Goal: Task Accomplishment & Management: Complete application form

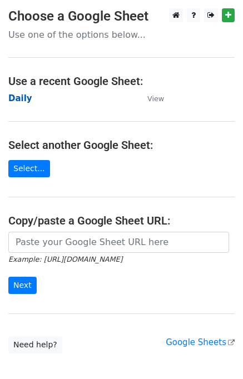
click at [22, 99] on strong "Daily" at bounding box center [20, 98] width 24 height 10
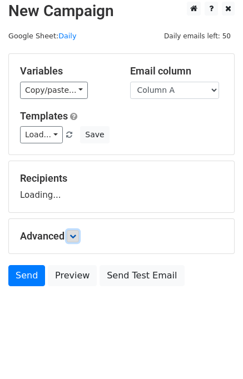
click at [76, 234] on icon at bounding box center [72, 236] width 7 height 7
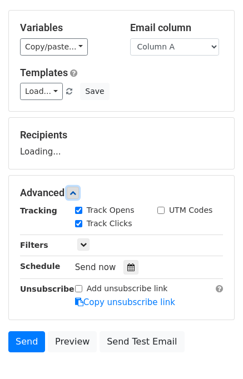
scroll to position [89, 0]
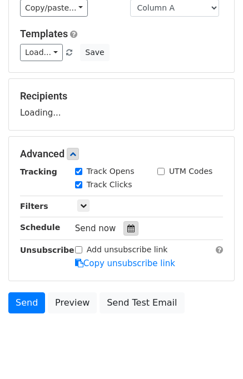
click at [127, 227] on icon at bounding box center [130, 229] width 7 height 8
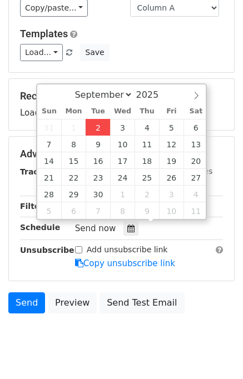
type input "2025-09-02 12:00"
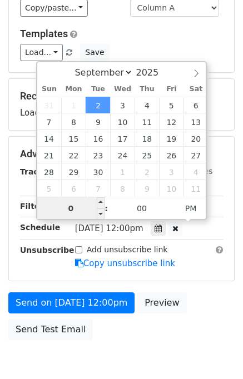
type input "01"
type input "2025-09-02 13:00"
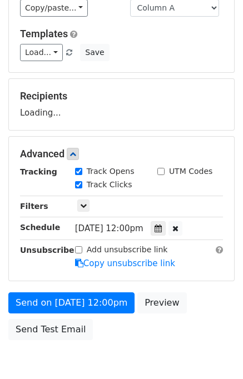
click at [208, 297] on div "Send on Sep 2 at 12:00pm Preview Send Test Email" at bounding box center [121, 318] width 243 height 53
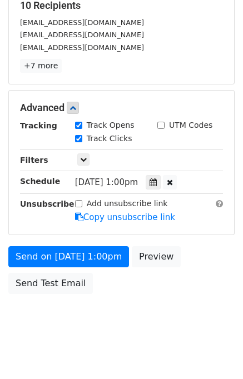
scroll to position [186, 0]
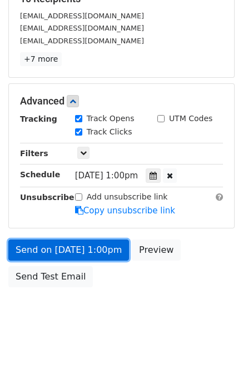
click at [69, 242] on link "Send on Sep 2 at 1:00pm" at bounding box center [68, 250] width 121 height 21
click at [71, 244] on link "Send on Sep 2 at 1:00pm" at bounding box center [68, 250] width 121 height 21
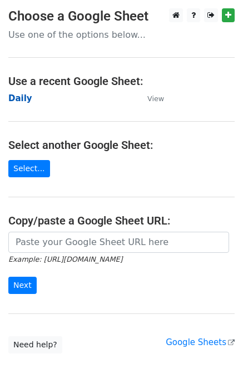
click at [19, 100] on strong "Daily" at bounding box center [20, 98] width 24 height 10
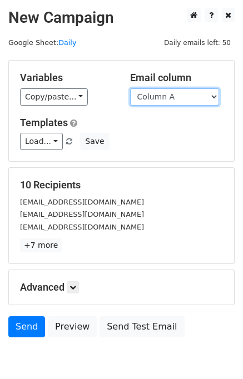
click at [170, 93] on select "Column A Column B Column C Column D Column E" at bounding box center [174, 96] width 89 height 17
select select "Column B"
click at [130, 88] on select "Column A Column B Column C Column D Column E" at bounding box center [174, 96] width 89 height 17
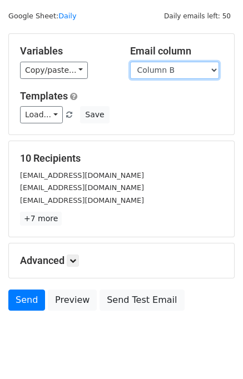
scroll to position [51, 0]
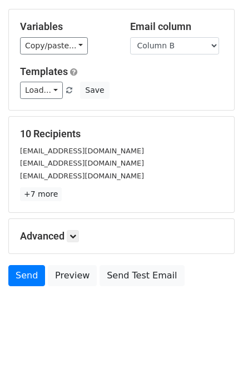
click at [75, 242] on div "Advanced Tracking Track Opens UTM Codes Track Clicks Filters Only include sprea…" at bounding box center [121, 236] width 225 height 34
click at [75, 240] on link at bounding box center [73, 236] width 12 height 12
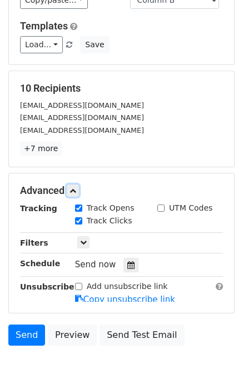
scroll to position [142, 0]
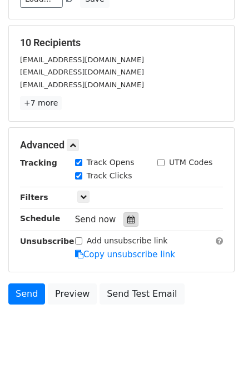
click at [127, 219] on icon at bounding box center [130, 220] width 7 height 8
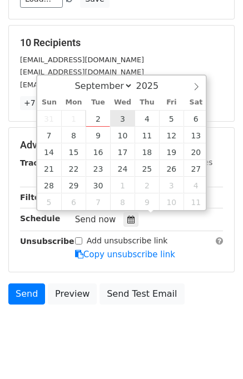
type input "2025-09-03 12:00"
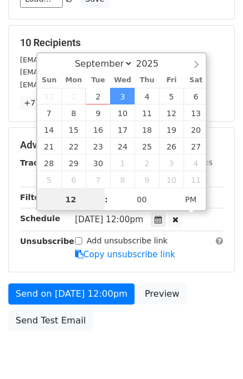
scroll to position [142, 0]
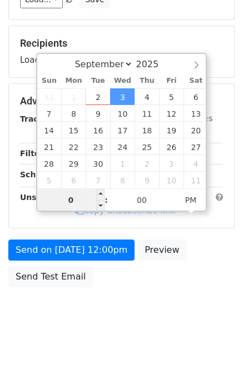
type input "02"
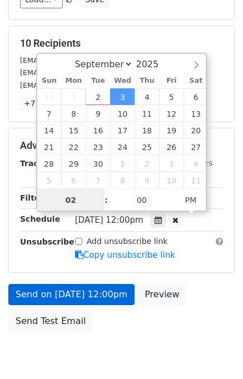
scroll to position [142, 0]
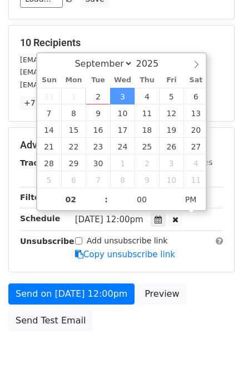
type input "2025-09-03 14:00"
click at [197, 320] on div "Send on Sep 3 at 12:00pm Preview Send Test Email" at bounding box center [121, 310] width 243 height 53
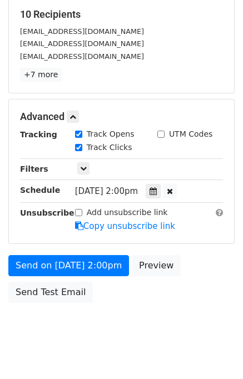
scroll to position [186, 0]
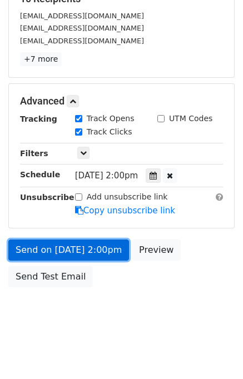
click at [74, 248] on link "Send on Sep 3 at 2:00pm" at bounding box center [68, 250] width 121 height 21
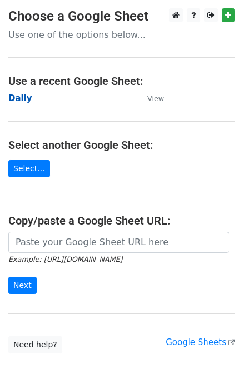
click at [20, 100] on strong "Daily" at bounding box center [20, 98] width 24 height 10
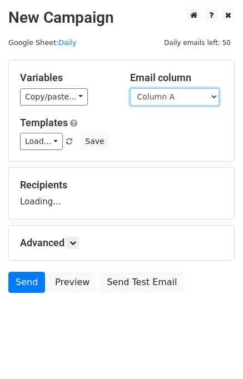
click at [157, 97] on select "Column A Column B Column C Column D Column E" at bounding box center [174, 96] width 89 height 17
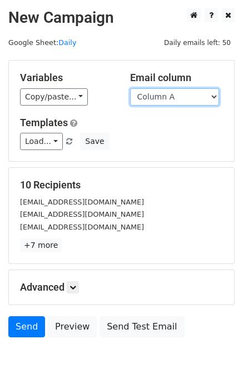
click at [164, 96] on select "Column A Column B Column C Column D Column E" at bounding box center [174, 96] width 89 height 17
select select "Column C"
click at [130, 88] on select "Column A Column B Column C Column D Column E" at bounding box center [174, 96] width 89 height 17
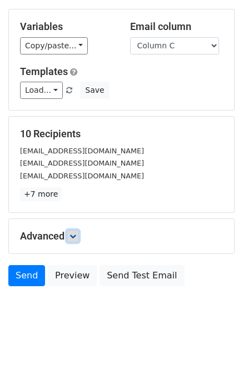
click at [75, 235] on icon at bounding box center [72, 236] width 7 height 7
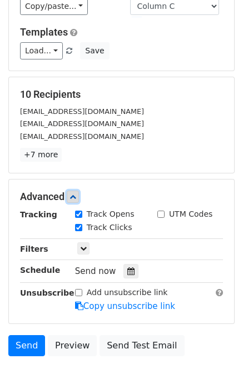
scroll to position [131, 0]
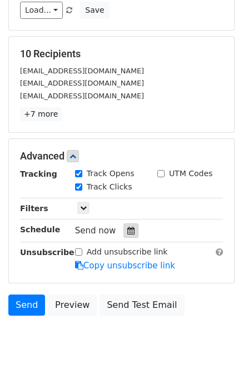
click at [127, 228] on icon at bounding box center [130, 231] width 7 height 8
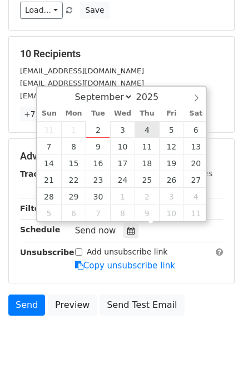
type input "2025-09-04 12:00"
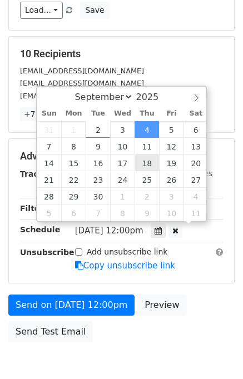
scroll to position [0, 0]
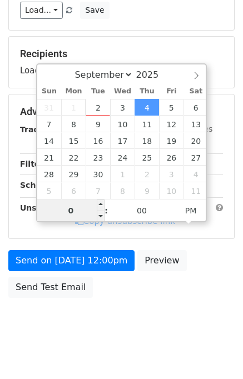
type input "03"
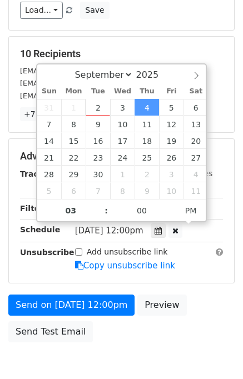
type input "2025-09-04 15:00"
click at [220, 317] on div "Send on Sep 4 at 12:00pm Preview Send Test Email" at bounding box center [121, 321] width 243 height 53
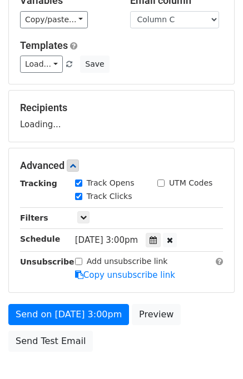
scroll to position [142, 0]
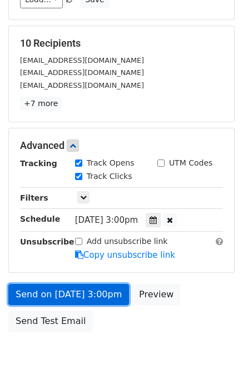
click at [55, 295] on link "Send on Sep 4 at 3:00pm" at bounding box center [68, 294] width 121 height 21
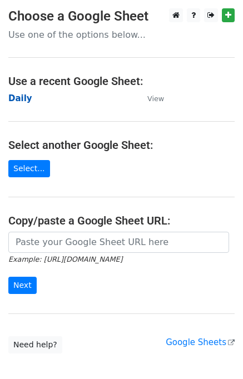
click at [24, 97] on strong "Daily" at bounding box center [20, 98] width 24 height 10
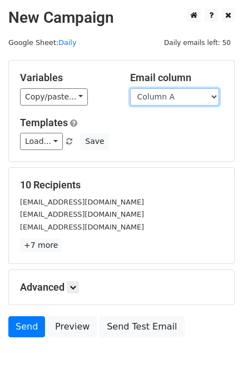
click at [172, 98] on select "Column A Column B Column C Column D Column E" at bounding box center [174, 96] width 89 height 17
select select "Column D"
click at [130, 88] on select "Column A Column B Column C Column D Column E" at bounding box center [174, 96] width 89 height 17
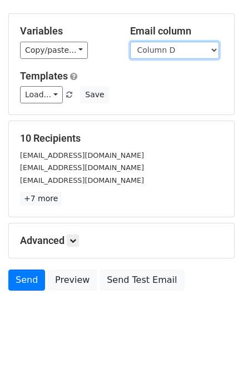
scroll to position [51, 0]
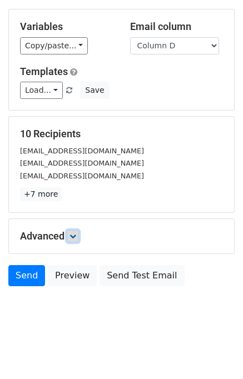
click at [79, 232] on link at bounding box center [73, 236] width 12 height 12
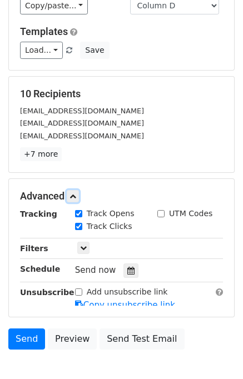
scroll to position [141, 0]
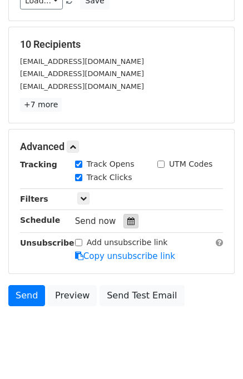
click at [127, 217] on icon at bounding box center [130, 221] width 7 height 8
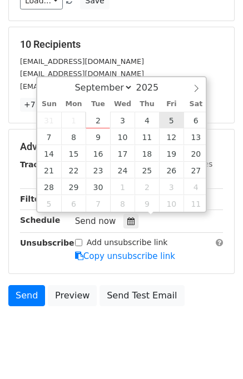
type input "2025-09-05 12:00"
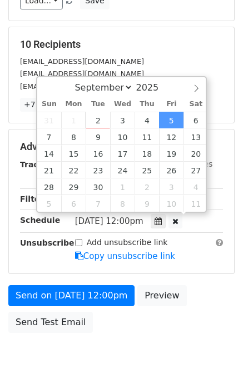
scroll to position [0, 0]
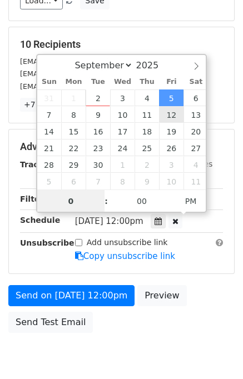
type input "04"
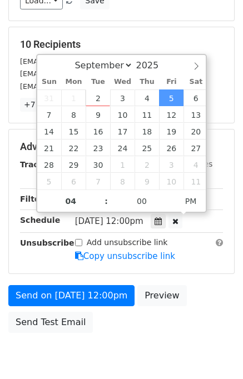
type input "2025-09-05 16:00"
click at [210, 301] on div "Send on Sep 5 at 12:00pm Preview Send Test Email" at bounding box center [121, 311] width 243 height 53
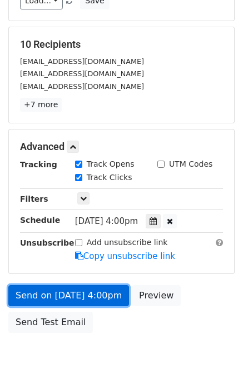
click at [51, 289] on link "Send on Sep 5 at 4:00pm" at bounding box center [68, 295] width 121 height 21
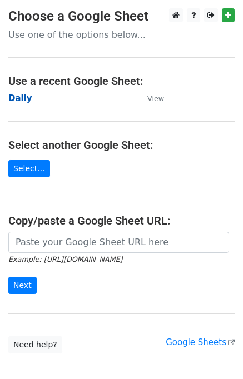
click at [19, 98] on strong "Daily" at bounding box center [20, 98] width 24 height 10
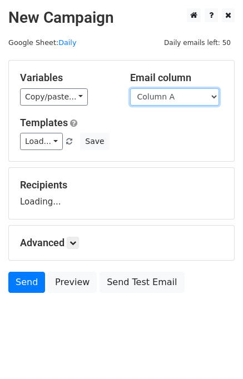
click at [152, 96] on select "Column A Column B Column C Column D Column E" at bounding box center [174, 96] width 89 height 17
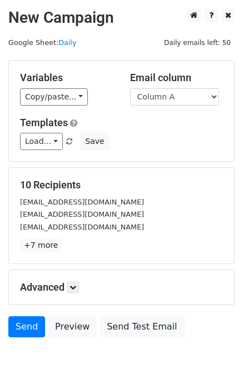
click at [168, 172] on div "10 Recipients [EMAIL_ADDRESS][DOMAIN_NAME] [EMAIL_ADDRESS][DOMAIN_NAME] [EMAIL_…" at bounding box center [121, 216] width 225 height 96
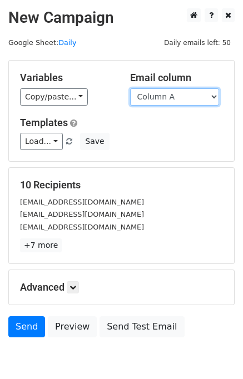
click at [172, 96] on select "Column A Column B Column C Column D Column E" at bounding box center [174, 96] width 89 height 17
select select "Column E"
click at [130, 88] on select "Column A Column B Column C Column D Column E" at bounding box center [174, 96] width 89 height 17
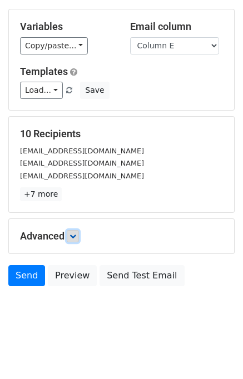
click at [74, 236] on icon at bounding box center [72, 236] width 7 height 7
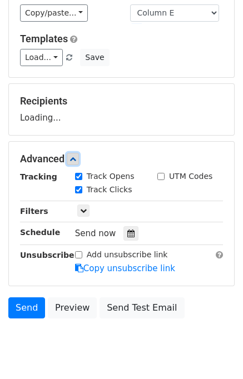
scroll to position [86, 0]
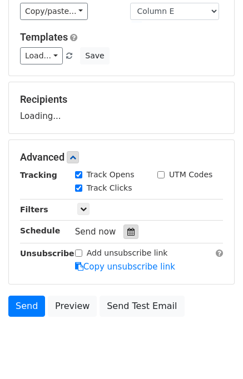
click at [123, 225] on div "Tracking Track Opens UTM Codes Track Clicks Filters Only include spreadsheet ro…" at bounding box center [121, 221] width 203 height 104
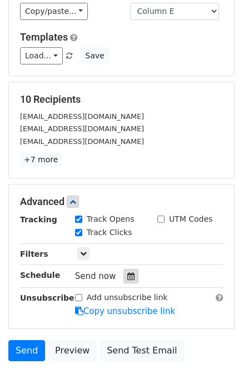
click at [127, 276] on icon at bounding box center [130, 276] width 7 height 8
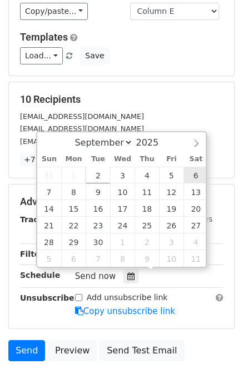
type input "[DATE] 12:00"
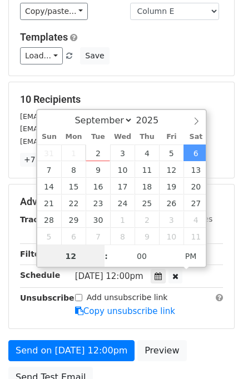
scroll to position [0, 0]
type input "05"
type input "[DATE] 17:00"
click at [192, 319] on div "Advanced Tracking Track Opens UTM Codes Track Clicks Filters Only include sprea…" at bounding box center [121, 257] width 225 height 144
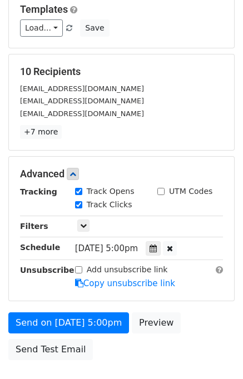
scroll to position [186, 0]
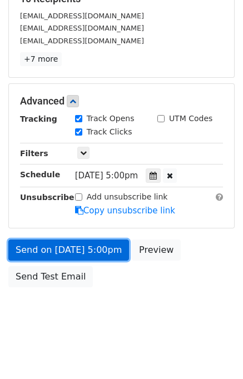
click at [58, 245] on link "Send on [DATE] 5:00pm" at bounding box center [68, 250] width 121 height 21
